Goal: Use online tool/utility: Utilize a website feature to perform a specific function

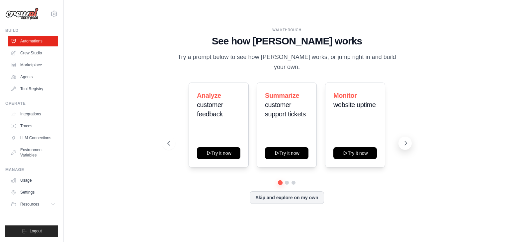
click at [400, 140] on button at bounding box center [404, 143] width 13 height 13
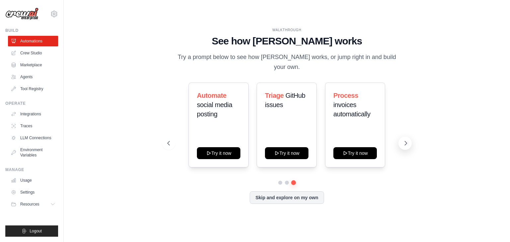
click at [400, 140] on button at bounding box center [404, 143] width 13 height 13
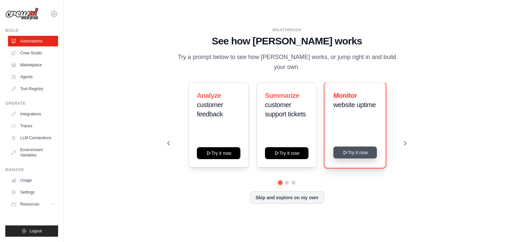
click at [361, 150] on button "Try it now" at bounding box center [354, 153] width 43 height 12
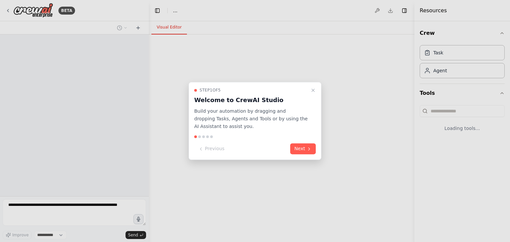
select select "****"
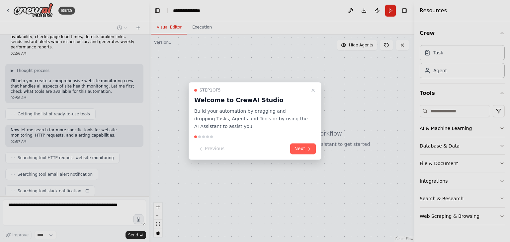
scroll to position [30, 0]
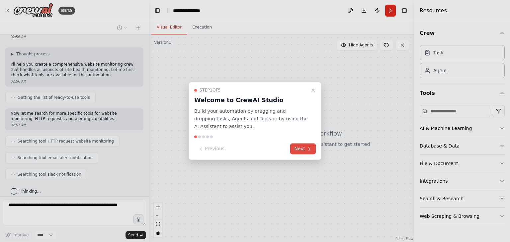
click at [304, 147] on button "Next" at bounding box center [303, 149] width 26 height 11
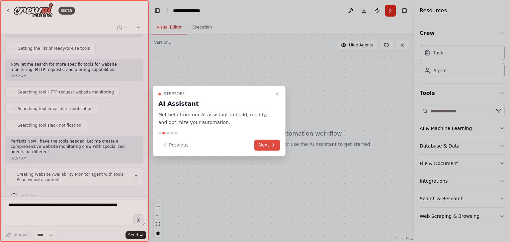
scroll to position [84, 0]
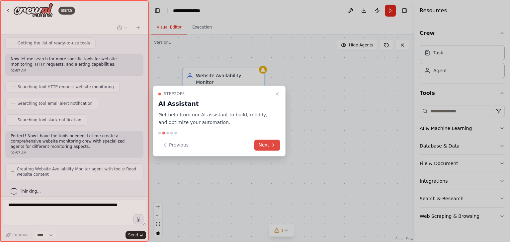
click at [264, 145] on button "Next" at bounding box center [267, 145] width 26 height 11
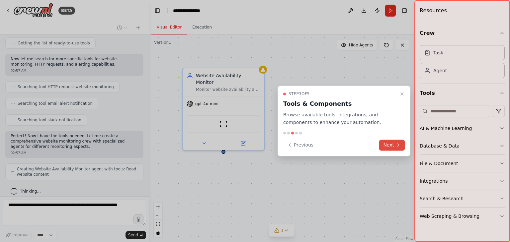
click at [385, 145] on button "Next" at bounding box center [392, 145] width 26 height 11
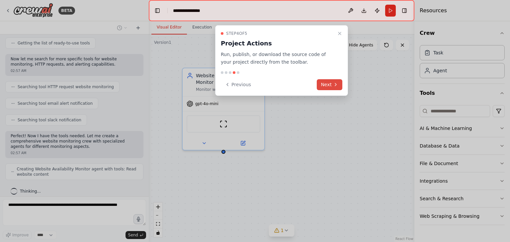
click at [333, 84] on icon at bounding box center [335, 84] width 5 height 5
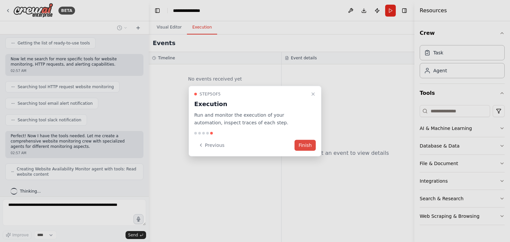
scroll to position [106, 0]
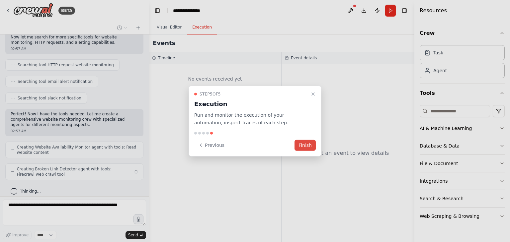
click at [300, 142] on button "Finish" at bounding box center [305, 145] width 21 height 11
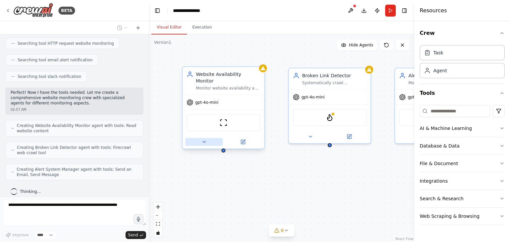
scroll to position [144, 0]
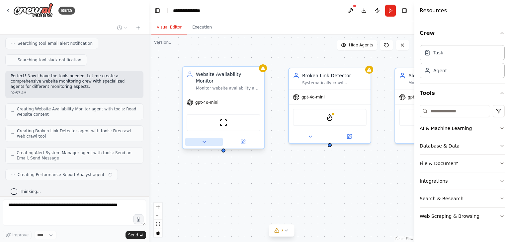
click at [202, 139] on icon at bounding box center [204, 141] width 5 height 5
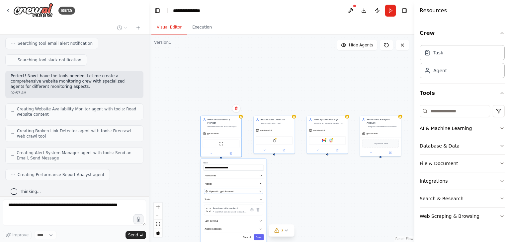
scroll to position [183, 0]
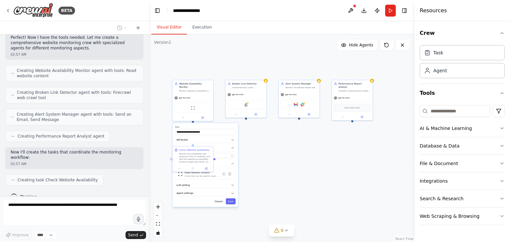
drag, startPoint x: 327, startPoint y: 181, endPoint x: 299, endPoint y: 145, distance: 45.6
click at [299, 145] on div ".deletable-edge-delete-btn { width: 20px; height: 20px; border: 0px solid #ffff…" at bounding box center [282, 139] width 266 height 208
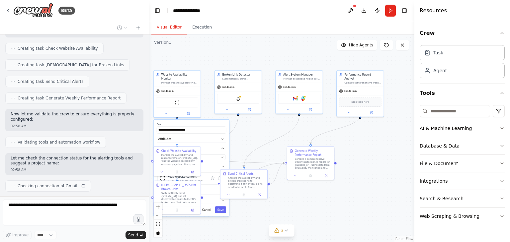
scroll to position [320, 0]
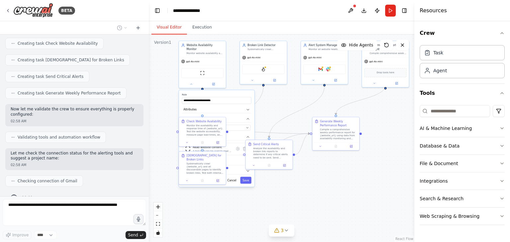
drag, startPoint x: 254, startPoint y: 136, endPoint x: 279, endPoint y: 106, distance: 38.9
click at [279, 106] on div ".deletable-edge-delete-btn { width: 20px; height: 20px; border: 0px solid #ffff…" at bounding box center [282, 139] width 266 height 208
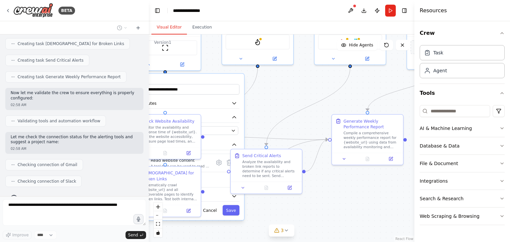
scroll to position [353, 0]
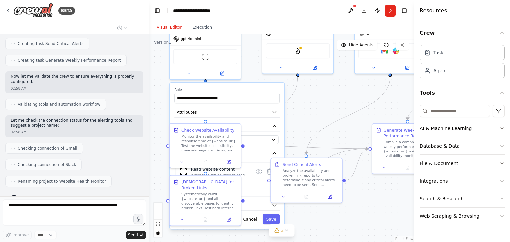
drag, startPoint x: 273, startPoint y: 107, endPoint x: 313, endPoint y: 116, distance: 41.2
click at [313, 116] on div ".deletable-edge-delete-btn { width: 20px; height: 20px; border: 0px solid #ffff…" at bounding box center [282, 139] width 266 height 208
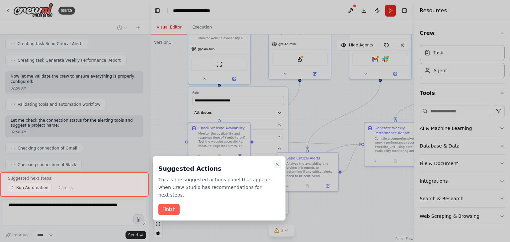
click at [279, 163] on icon "Close walkthrough" at bounding box center [277, 164] width 5 height 5
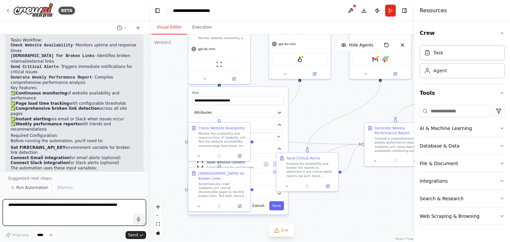
scroll to position [580, 0]
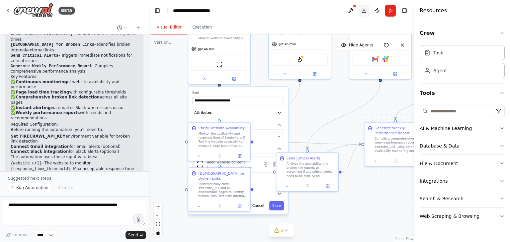
click at [363, 10] on button "Download" at bounding box center [364, 11] width 11 height 12
click at [331, 8] on header "**********" at bounding box center [282, 10] width 266 height 21
click at [376, 12] on button "Publish" at bounding box center [377, 11] width 11 height 12
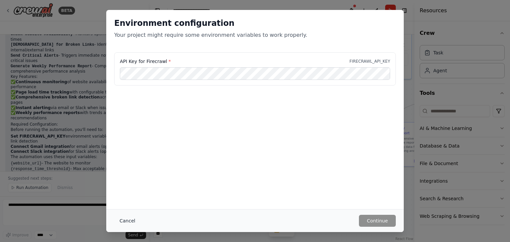
click at [125, 222] on button "Cancel" at bounding box center [127, 221] width 26 height 12
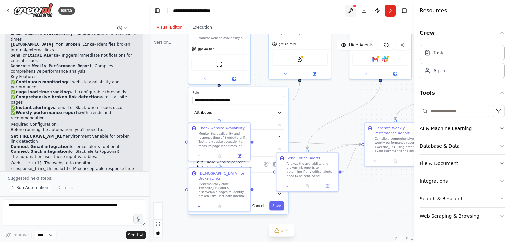
click at [349, 11] on button at bounding box center [350, 11] width 11 height 12
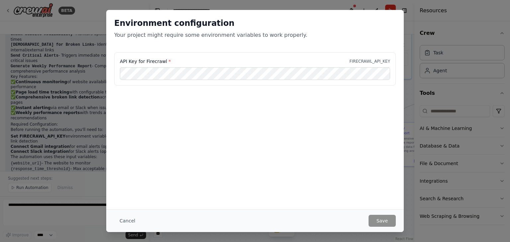
click at [408, 36] on div "Environment configuration Your project might require some environment variables…" at bounding box center [255, 121] width 510 height 242
click at [128, 218] on button "Cancel" at bounding box center [127, 221] width 26 height 12
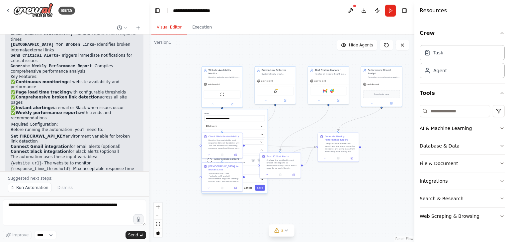
drag, startPoint x: 344, startPoint y: 180, endPoint x: 318, endPoint y: 177, distance: 25.4
click at [318, 177] on div ".deletable-edge-delete-btn { width: 20px; height: 20px; border: 0px solid #ffff…" at bounding box center [282, 139] width 266 height 208
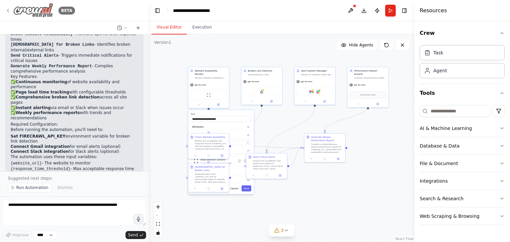
click at [10, 12] on icon at bounding box center [7, 10] width 5 height 5
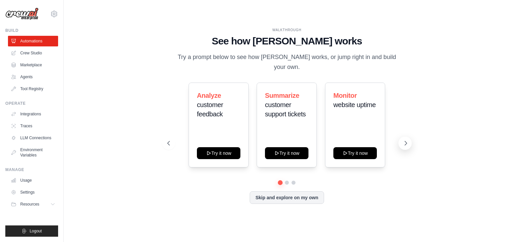
click at [406, 140] on icon at bounding box center [405, 143] width 7 height 7
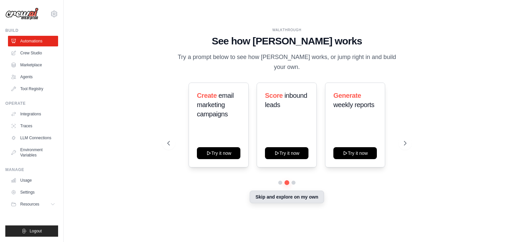
click at [292, 195] on button "Skip and explore on my own" at bounding box center [287, 197] width 74 height 13
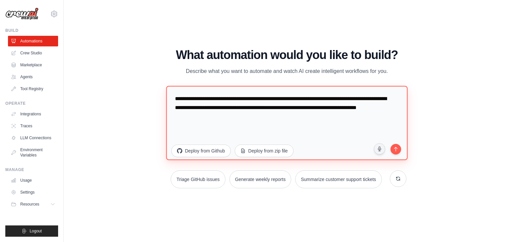
click at [299, 117] on textarea "**********" at bounding box center [286, 123] width 241 height 74
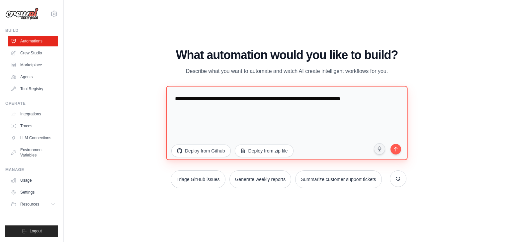
click at [249, 99] on textarea "**********" at bounding box center [286, 123] width 241 height 74
click at [227, 98] on textarea "**********" at bounding box center [286, 123] width 241 height 74
type textarea "**********"
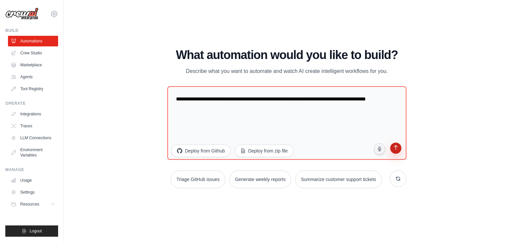
click at [397, 150] on icon "submit" at bounding box center [395, 148] width 6 height 6
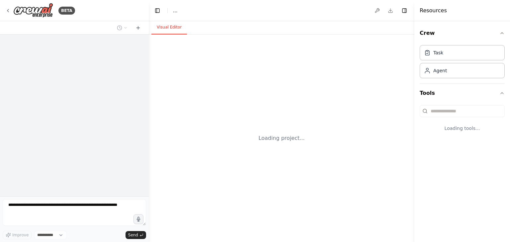
select select "****"
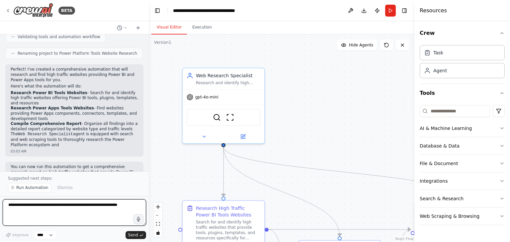
scroll to position [283, 0]
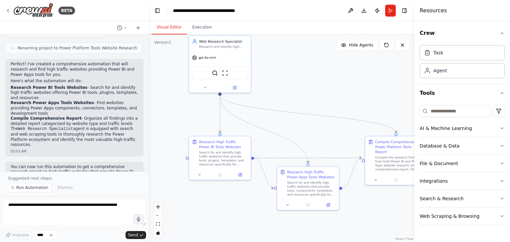
drag, startPoint x: 314, startPoint y: 128, endPoint x: 286, endPoint y: 88, distance: 49.1
click at [286, 88] on div ".deletable-edge-delete-btn { width: 20px; height: 20px; border: 0px solid #ffff…" at bounding box center [282, 139] width 266 height 208
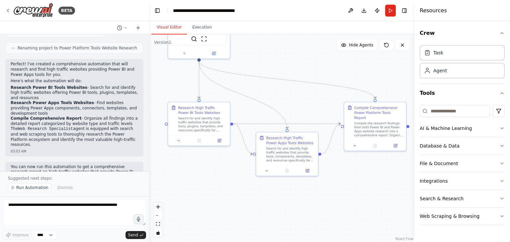
drag, startPoint x: 301, startPoint y: 123, endPoint x: 283, endPoint y: 93, distance: 35.4
click at [283, 93] on div ".deletable-edge-delete-btn { width: 20px; height: 20px; border: 0px solid #ffff…" at bounding box center [282, 139] width 266 height 208
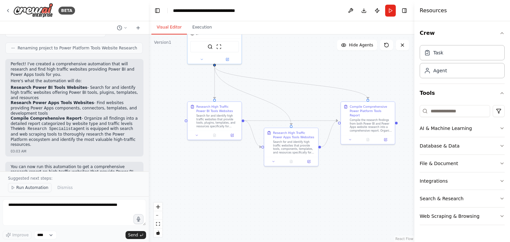
click at [38, 188] on span "Run Automation" at bounding box center [32, 187] width 32 height 5
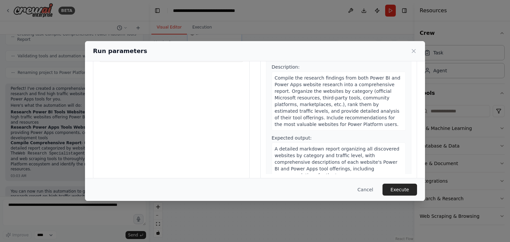
scroll to position [56, 0]
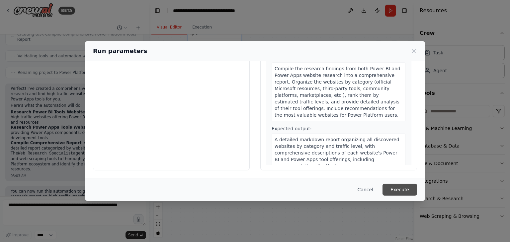
click at [398, 185] on button "Execute" at bounding box center [400, 190] width 35 height 12
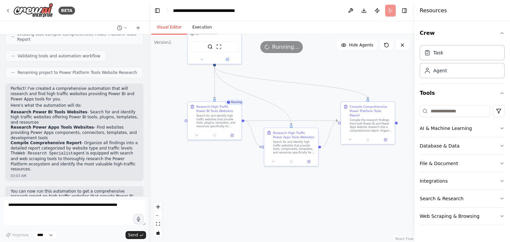
click at [190, 27] on button "Execution" at bounding box center [202, 28] width 30 height 14
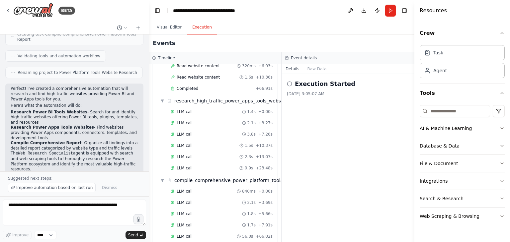
scroll to position [283, 0]
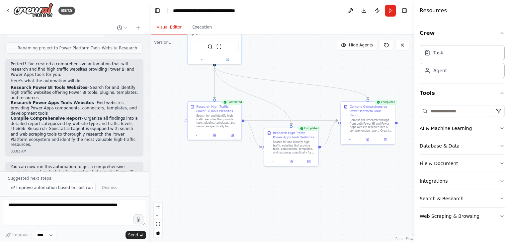
click at [176, 27] on button "Visual Editor" at bounding box center [169, 28] width 36 height 14
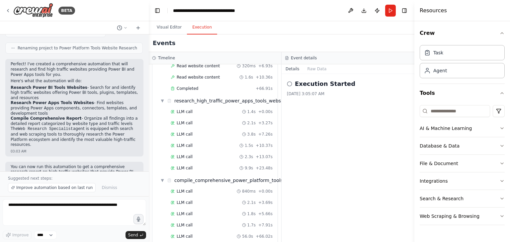
click at [200, 27] on button "Execution" at bounding box center [202, 28] width 30 height 14
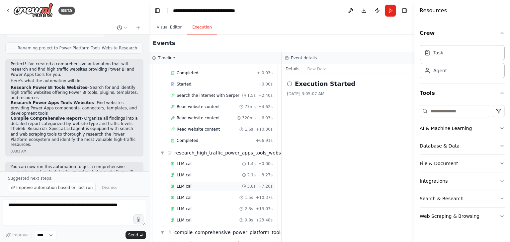
scroll to position [159, 0]
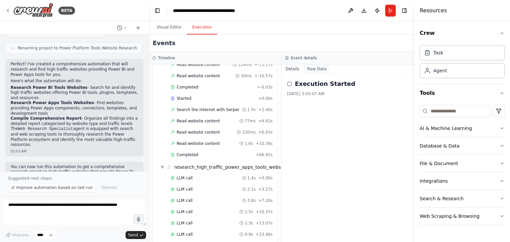
click at [311, 69] on button "Raw Data" at bounding box center [316, 68] width 27 height 9
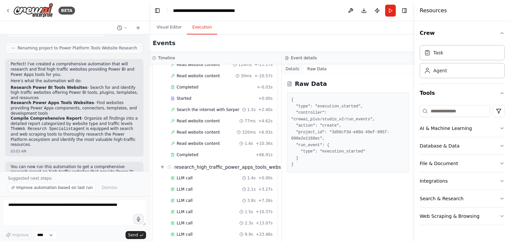
click at [298, 70] on button "Details" at bounding box center [293, 68] width 22 height 9
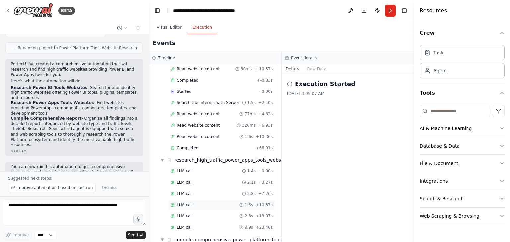
scroll to position [225, 0]
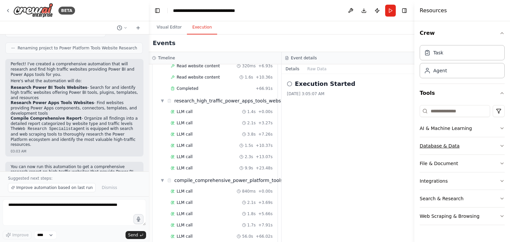
click at [483, 145] on button "Database & Data" at bounding box center [462, 145] width 85 height 17
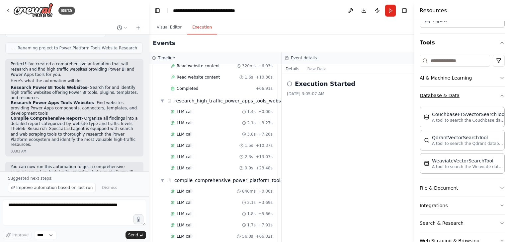
scroll to position [68, 0]
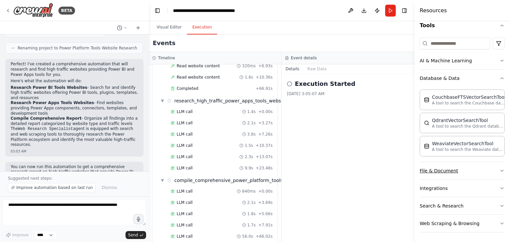
click at [476, 170] on button "File & Document" at bounding box center [462, 170] width 85 height 17
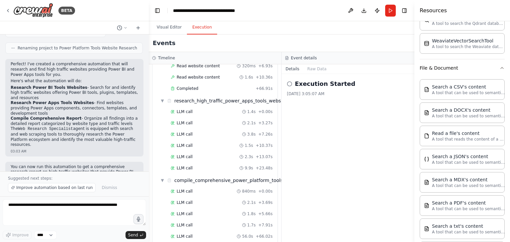
scroll to position [258, 0]
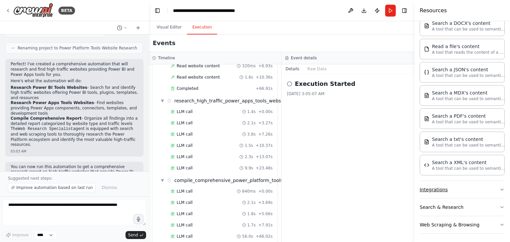
click at [462, 189] on button "Integrations" at bounding box center [462, 189] width 85 height 17
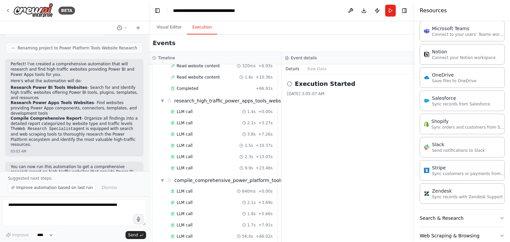
scroll to position [748, 0]
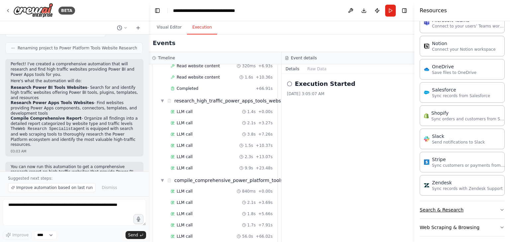
click at [456, 202] on button "Search & Research" at bounding box center [462, 210] width 85 height 17
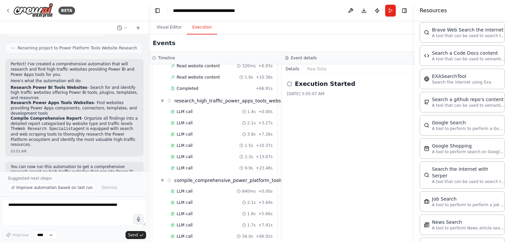
scroll to position [1084, 0]
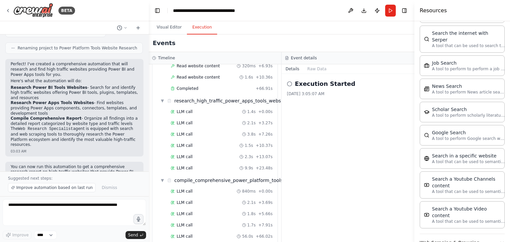
click at [450, 234] on button "Web Scraping & Browsing" at bounding box center [462, 242] width 85 height 17
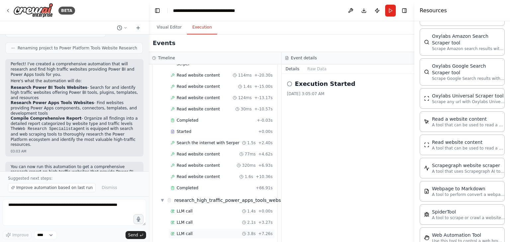
scroll to position [225, 0]
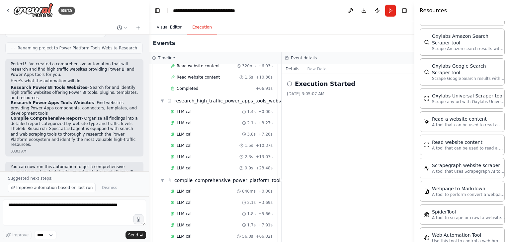
click at [167, 28] on button "Visual Editor" at bounding box center [169, 28] width 36 height 14
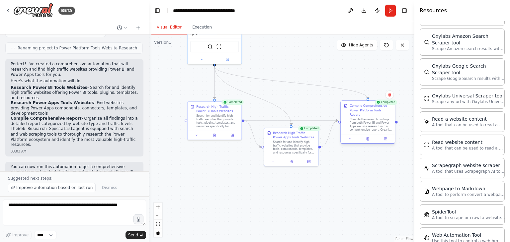
click at [370, 126] on div "Compile the research findings from both Power BI and Power Apps website researc…" at bounding box center [371, 125] width 43 height 14
click at [369, 138] on div at bounding box center [368, 138] width 54 height 9
click at [351, 138] on div at bounding box center [368, 138] width 54 height 9
click at [351, 137] on button at bounding box center [350, 138] width 15 height 5
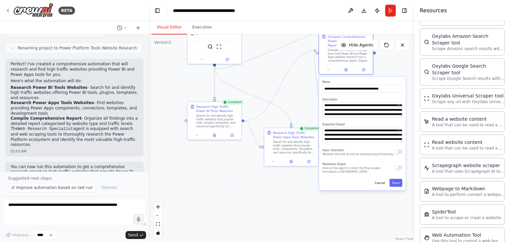
drag, startPoint x: 356, startPoint y: 148, endPoint x: 333, endPoint y: 78, distance: 73.3
click at [333, 80] on label "Name" at bounding box center [362, 82] width 80 height 4
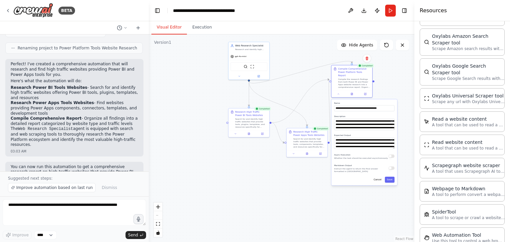
drag, startPoint x: 358, startPoint y: 91, endPoint x: 363, endPoint y: 100, distance: 10.3
click at [363, 102] on label "Name" at bounding box center [364, 103] width 60 height 3
drag, startPoint x: 243, startPoint y: 116, endPoint x: 195, endPoint y: 99, distance: 51.4
click at [195, 99] on div "Research High Traffic Power BI Tools Websites" at bounding box center [201, 96] width 32 height 7
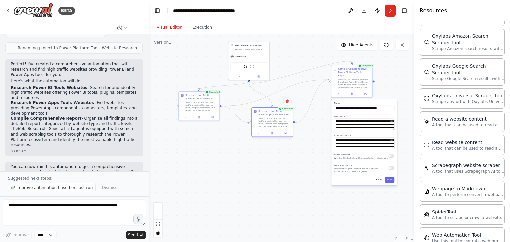
drag, startPoint x: 292, startPoint y: 134, endPoint x: 253, endPoint y: 116, distance: 43.8
click at [254, 116] on div "Research High Traffic Power Apps Tools Websites Search for and identify high tr…" at bounding box center [272, 119] width 37 height 18
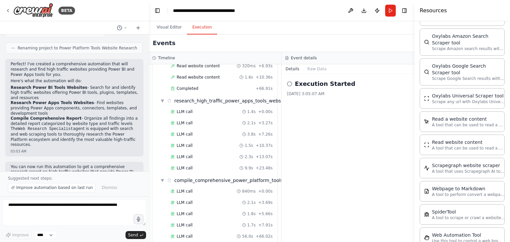
click at [195, 32] on button "Execution" at bounding box center [202, 28] width 30 height 14
click at [201, 234] on div "LLM call 56.0s + 66.02s" at bounding box center [222, 236] width 102 height 5
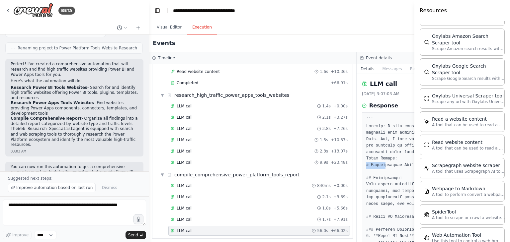
drag, startPoint x: 348, startPoint y: 164, endPoint x: 372, endPoint y: 165, distance: 24.3
click at [372, 165] on div "LLM call 8/30/2025, 3:07:03 AM Response Completed Started 3:06:07 AM • Ended 3:…" at bounding box center [461, 158] width 208 height 168
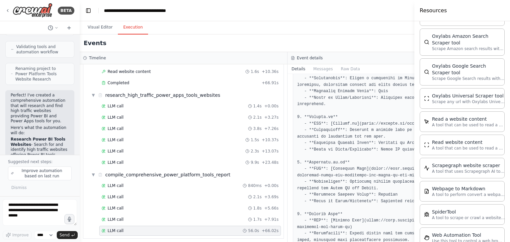
scroll to position [424, 0]
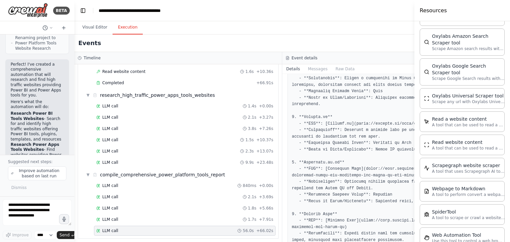
drag, startPoint x: 147, startPoint y: 74, endPoint x: 74, endPoint y: 68, distance: 73.0
click at [74, 68] on div "BETA Can you help find any high traffic websites that provide tools supporting …" at bounding box center [255, 121] width 510 height 242
click at [435, 12] on h4 "Resources" at bounding box center [433, 11] width 27 height 8
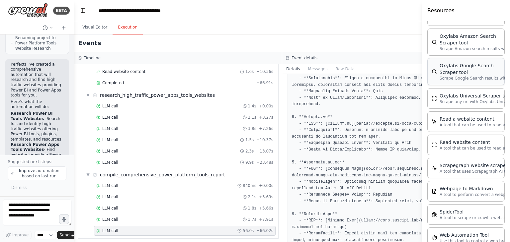
scroll to position [1462, 0]
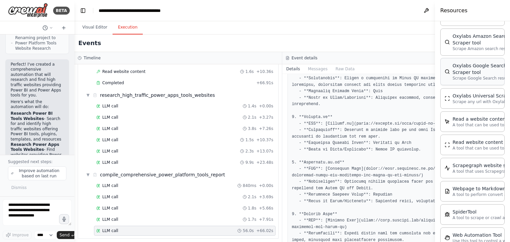
drag, startPoint x: 416, startPoint y: 39, endPoint x: 494, endPoint y: 61, distance: 80.9
click at [494, 61] on div "Resources Crew Task Agent Tools AI & Machine Learning Database & Data Couchbase…" at bounding box center [472, 121] width 75 height 242
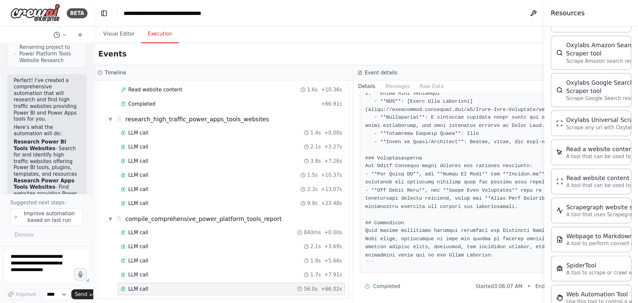
scroll to position [700, 0]
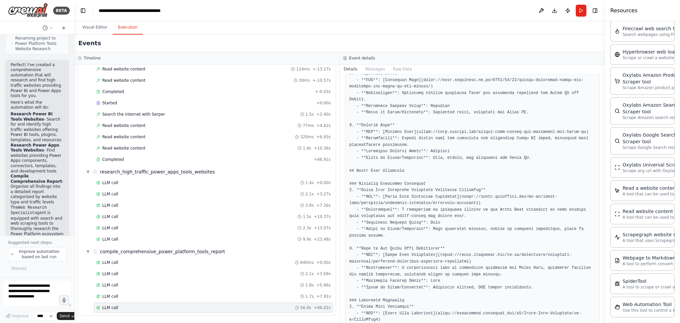
scroll to position [352, 0]
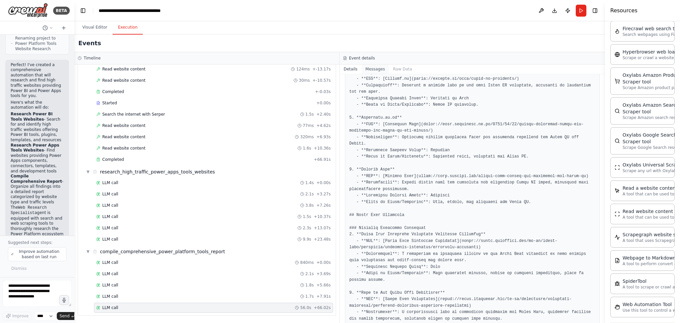
click at [375, 70] on button "Messages" at bounding box center [376, 68] width 28 height 9
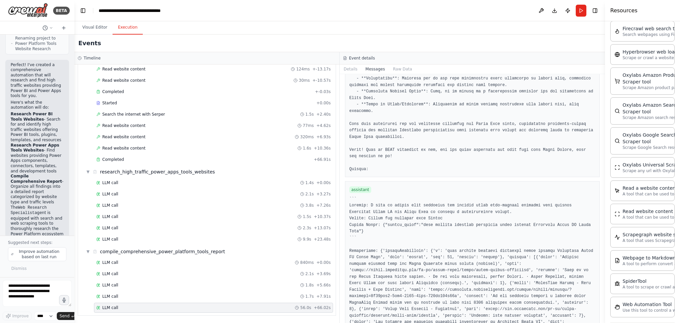
scroll to position [974, 0]
click at [395, 70] on button "Raw Data" at bounding box center [402, 68] width 27 height 9
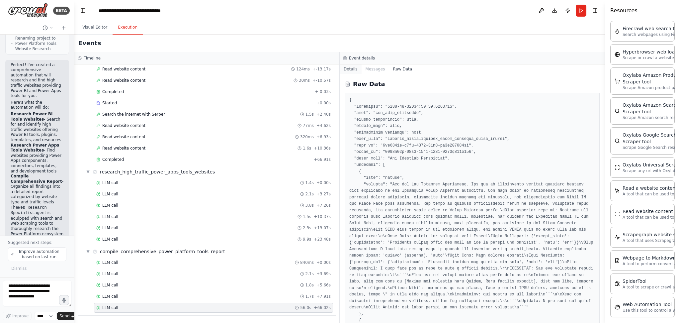
click at [348, 69] on button "Details" at bounding box center [351, 68] width 22 height 9
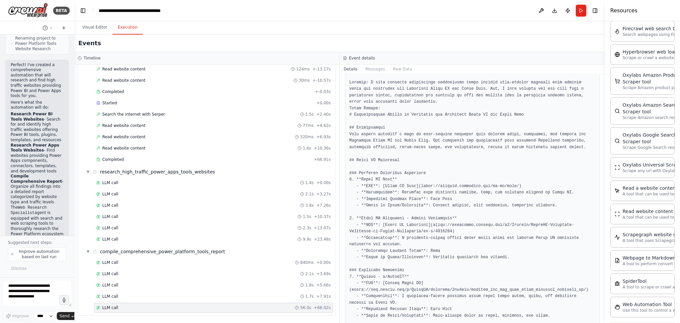
scroll to position [0, 0]
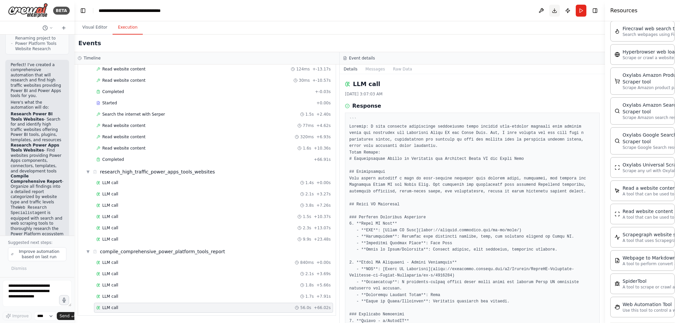
click at [510, 10] on button "Download" at bounding box center [554, 11] width 11 height 12
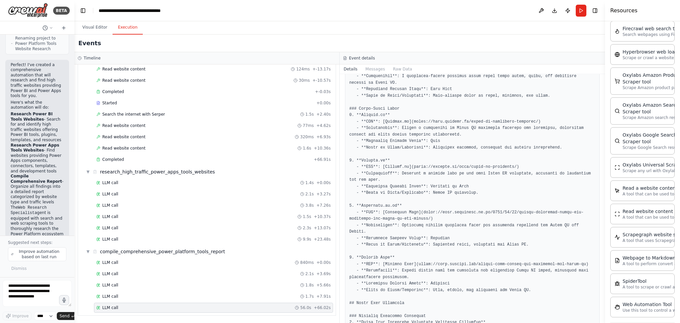
scroll to position [266, 0]
drag, startPoint x: 383, startPoint y: 165, endPoint x: 403, endPoint y: 165, distance: 20.6
click at [403, 165] on pre at bounding box center [472, 207] width 246 height 712
copy pre "Mammoth.io"
drag, startPoint x: 503, startPoint y: 166, endPoint x: 426, endPoint y: 165, distance: 77.0
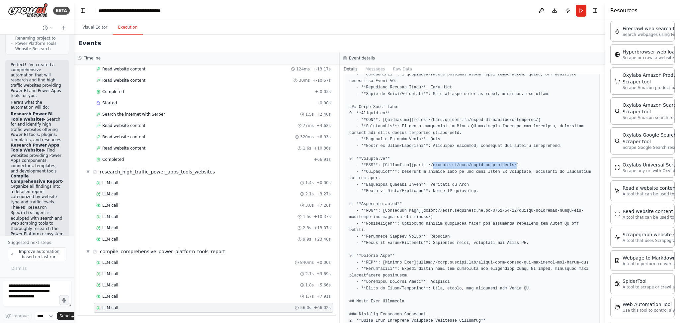
click at [426, 165] on pre at bounding box center [472, 207] width 246 height 712
copy pre "mammoth.io/blog/power-bi-templates/"
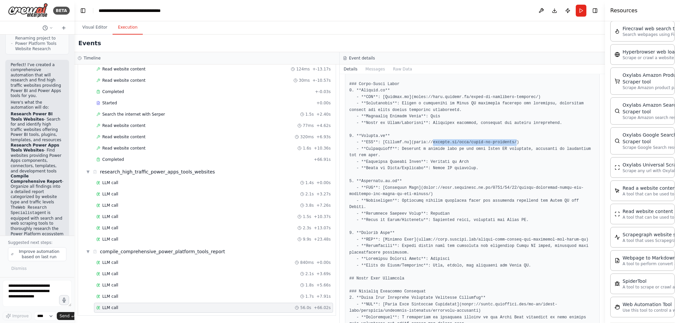
scroll to position [310, 0]
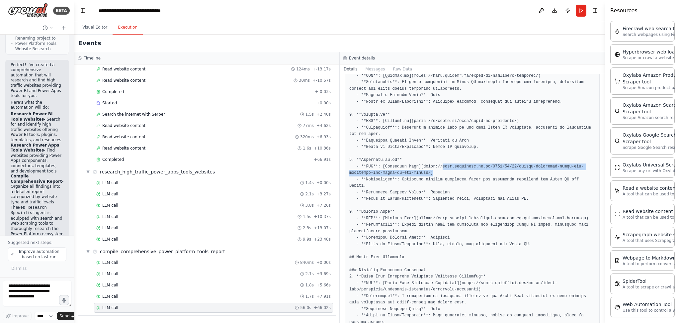
drag, startPoint x: 404, startPoint y: 170, endPoint x: 434, endPoint y: 168, distance: 30.3
click at [434, 168] on pre at bounding box center [472, 163] width 246 height 712
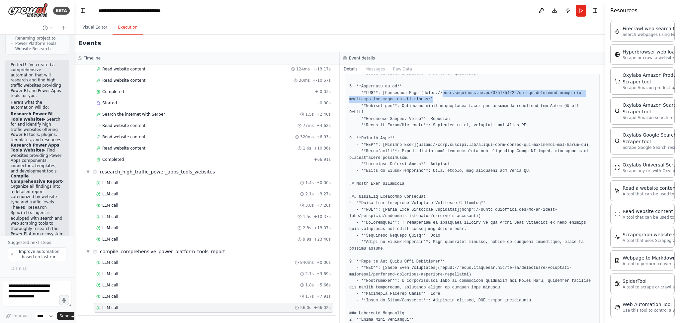
scroll to position [398, 0]
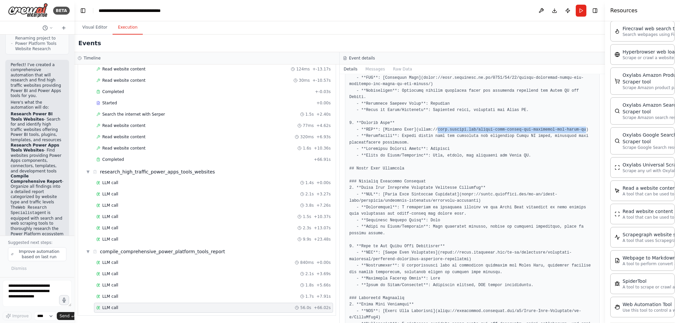
drag, startPoint x: 429, startPoint y: 124, endPoint x: 565, endPoint y: 123, distance: 135.8
click at [510, 123] on pre at bounding box center [472, 74] width 246 height 712
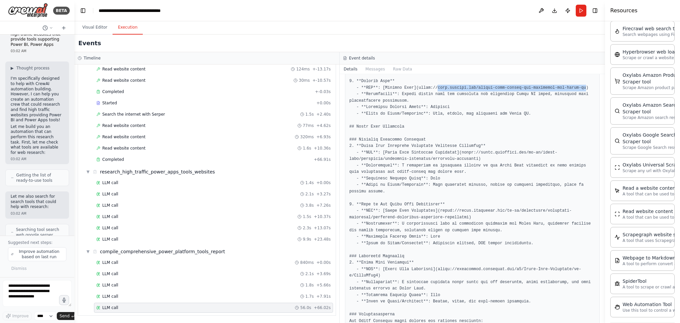
scroll to position [0, 0]
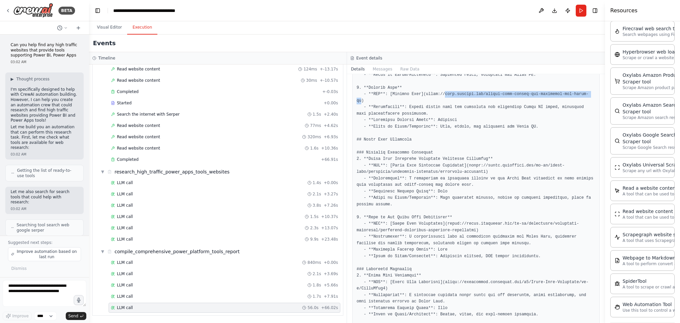
drag, startPoint x: 73, startPoint y: 130, endPoint x: 89, endPoint y: 133, distance: 15.8
click at [89, 133] on div "BETA Can you help find any high traffic websites that provide tools supporting …" at bounding box center [340, 161] width 680 height 323
click at [135, 242] on div "LLM call 1.7s + 7.91s" at bounding box center [224, 296] width 227 height 5
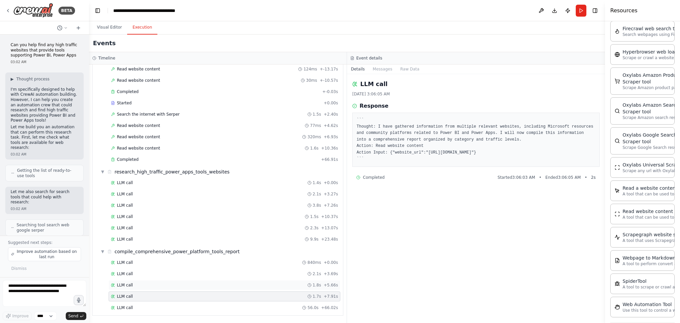
click at [193, 242] on div "LLM call 1.8s + 5.66s" at bounding box center [225, 285] width 232 height 10
click at [195, 242] on div "LLM call 2.1s + 3.69s" at bounding box center [224, 273] width 227 height 5
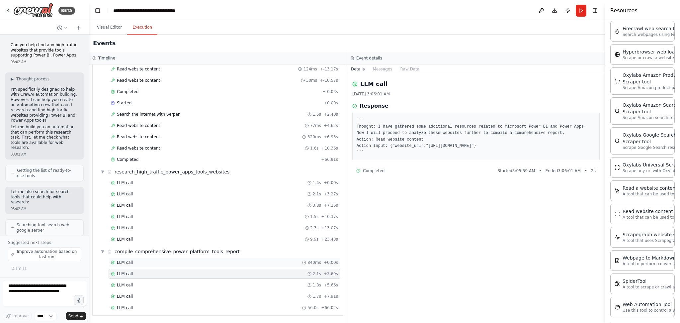
click at [199, 242] on div "LLM call 840ms + 0.00s" at bounding box center [224, 262] width 227 height 5
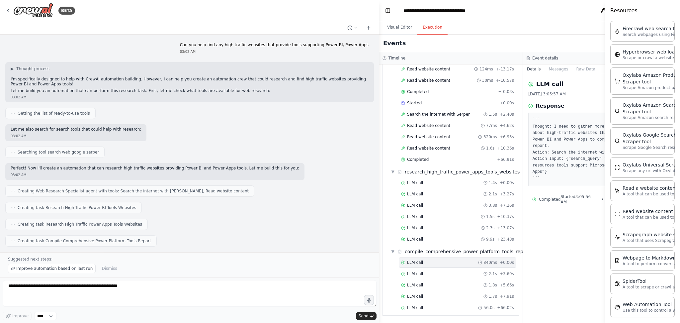
scroll to position [156, 0]
drag, startPoint x: 88, startPoint y: 125, endPoint x: 379, endPoint y: 156, distance: 292.8
click at [379, 156] on div "BETA Can you help find any high traffic websites that provide tools supporting …" at bounding box center [340, 161] width 680 height 323
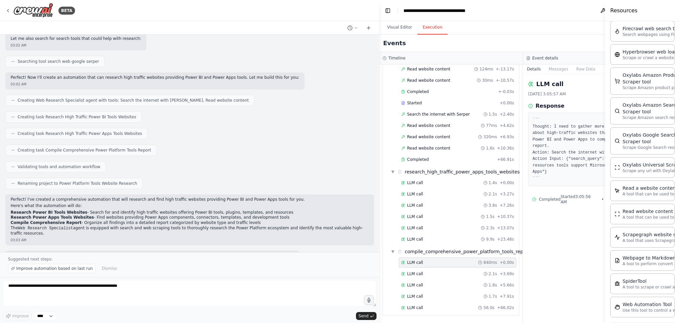
scroll to position [105, 0]
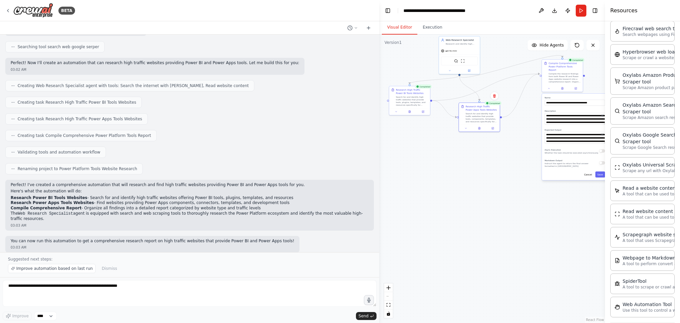
click at [399, 29] on button "Visual Editor" at bounding box center [400, 28] width 36 height 14
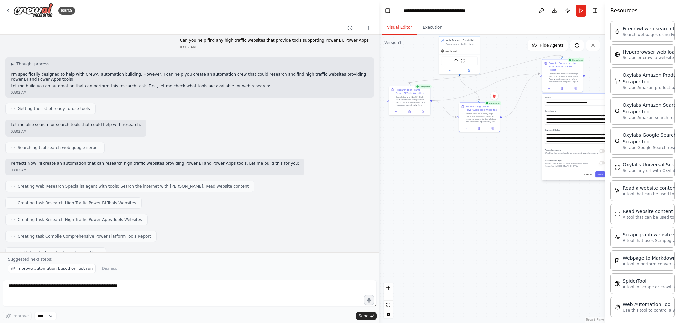
scroll to position [0, 0]
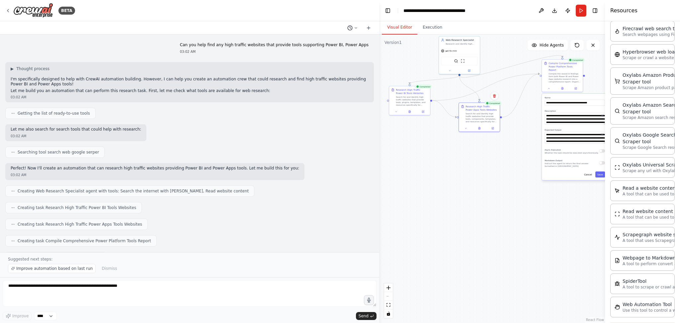
click at [351, 26] on circle at bounding box center [350, 28] width 4 height 4
click at [368, 27] on div at bounding box center [189, 161] width 379 height 323
click at [368, 28] on icon at bounding box center [368, 28] width 3 height 0
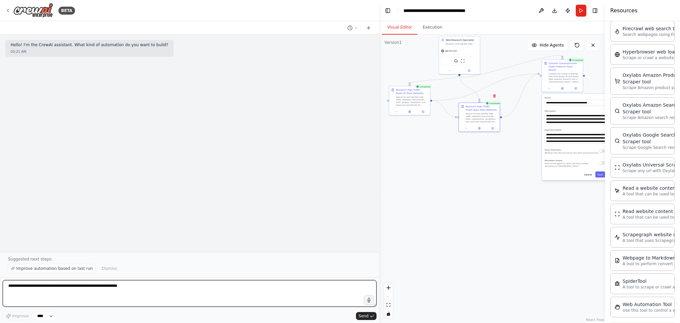
click at [90, 242] on textarea at bounding box center [190, 293] width 374 height 27
